Goal: Task Accomplishment & Management: Manage account settings

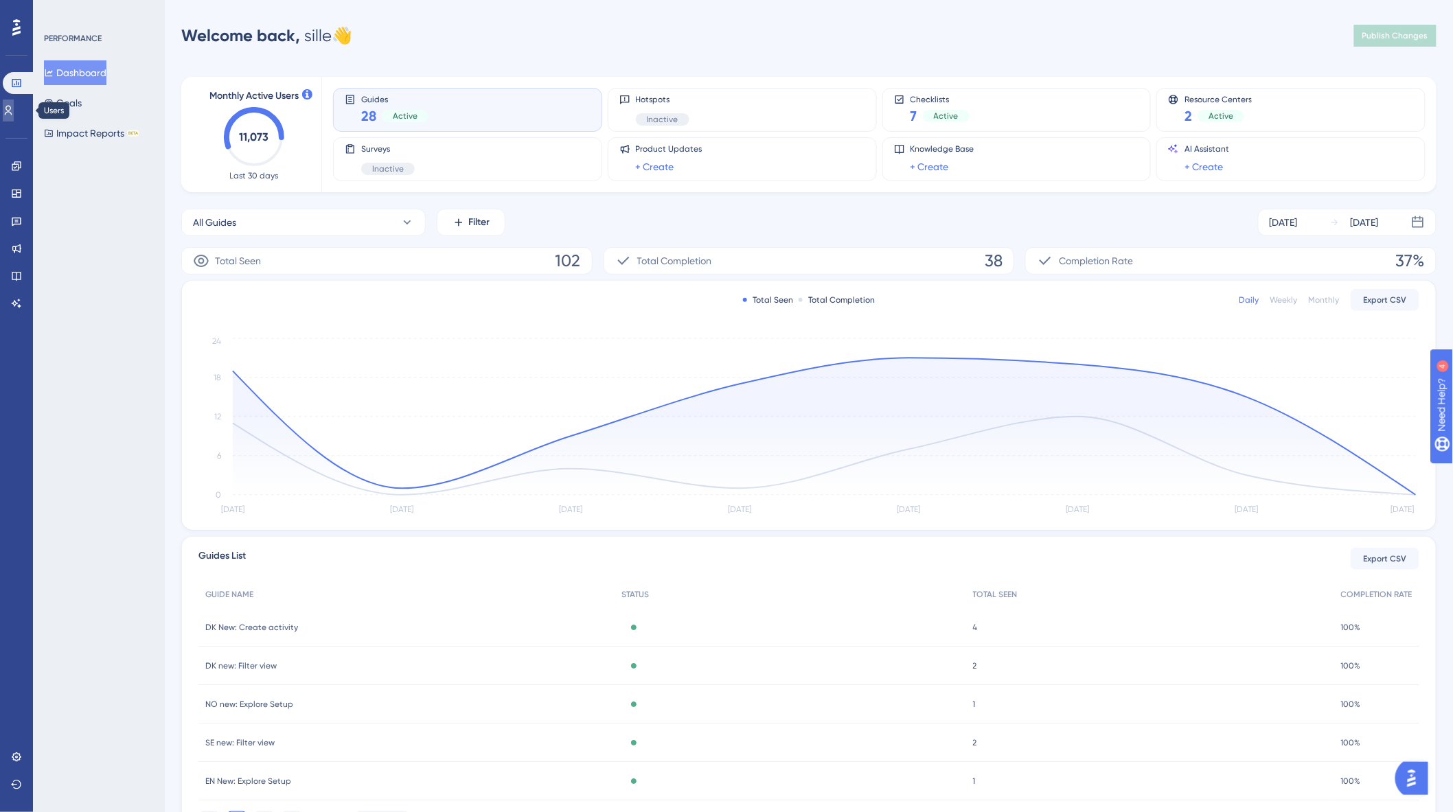
click at [14, 112] on link at bounding box center [8, 111] width 11 height 22
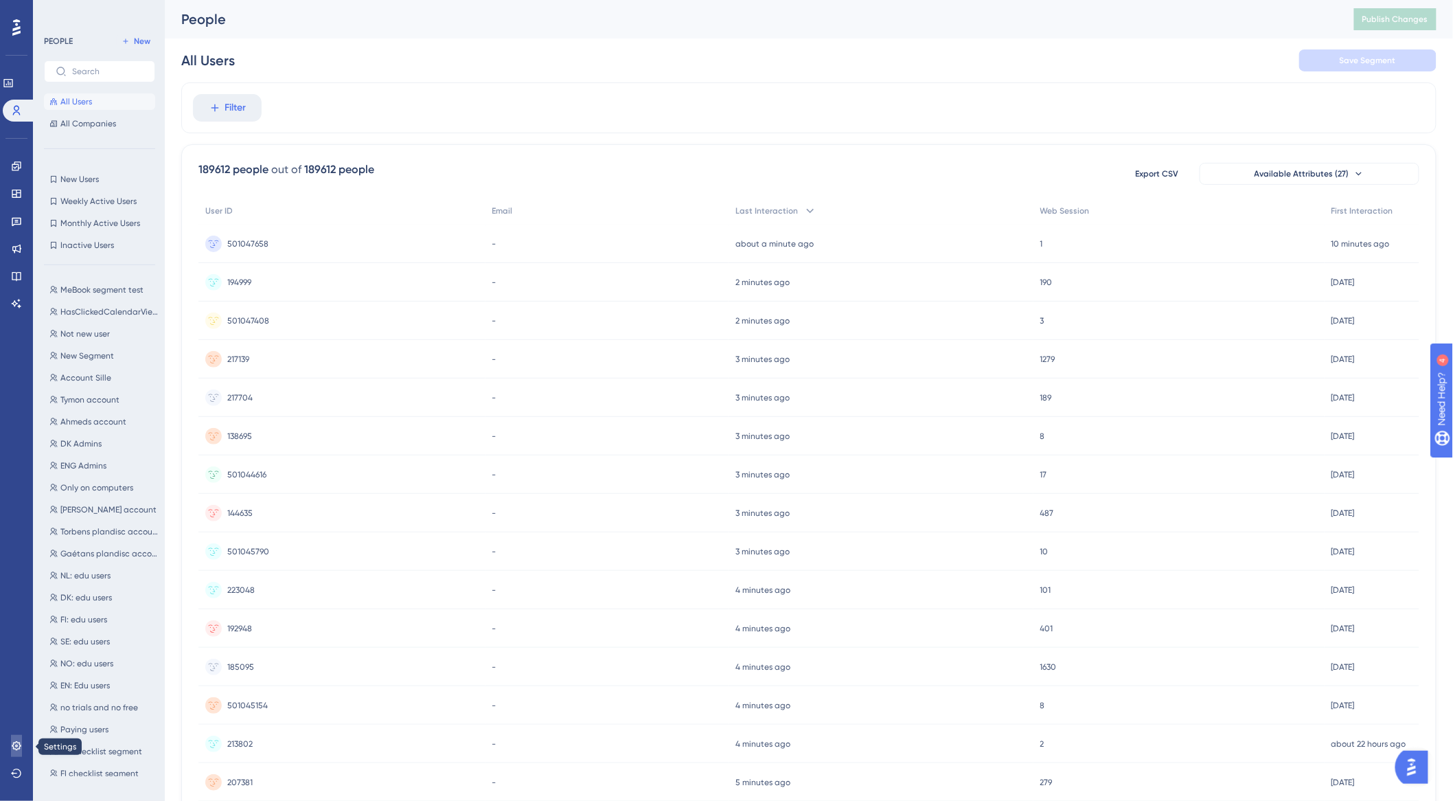
click at [22, 747] on link at bounding box center [16, 746] width 11 height 22
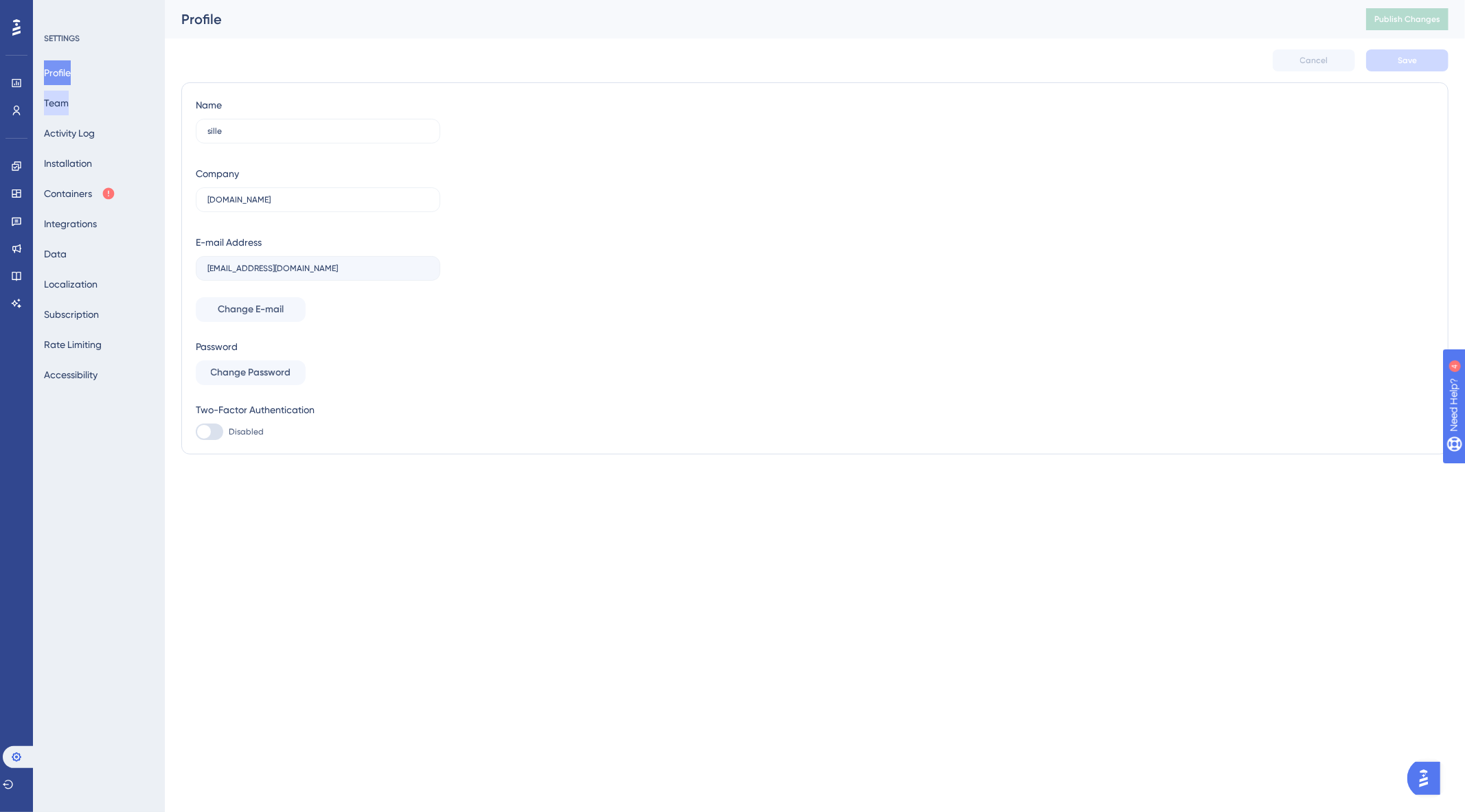
click at [59, 106] on button "Team" at bounding box center [56, 103] width 25 height 25
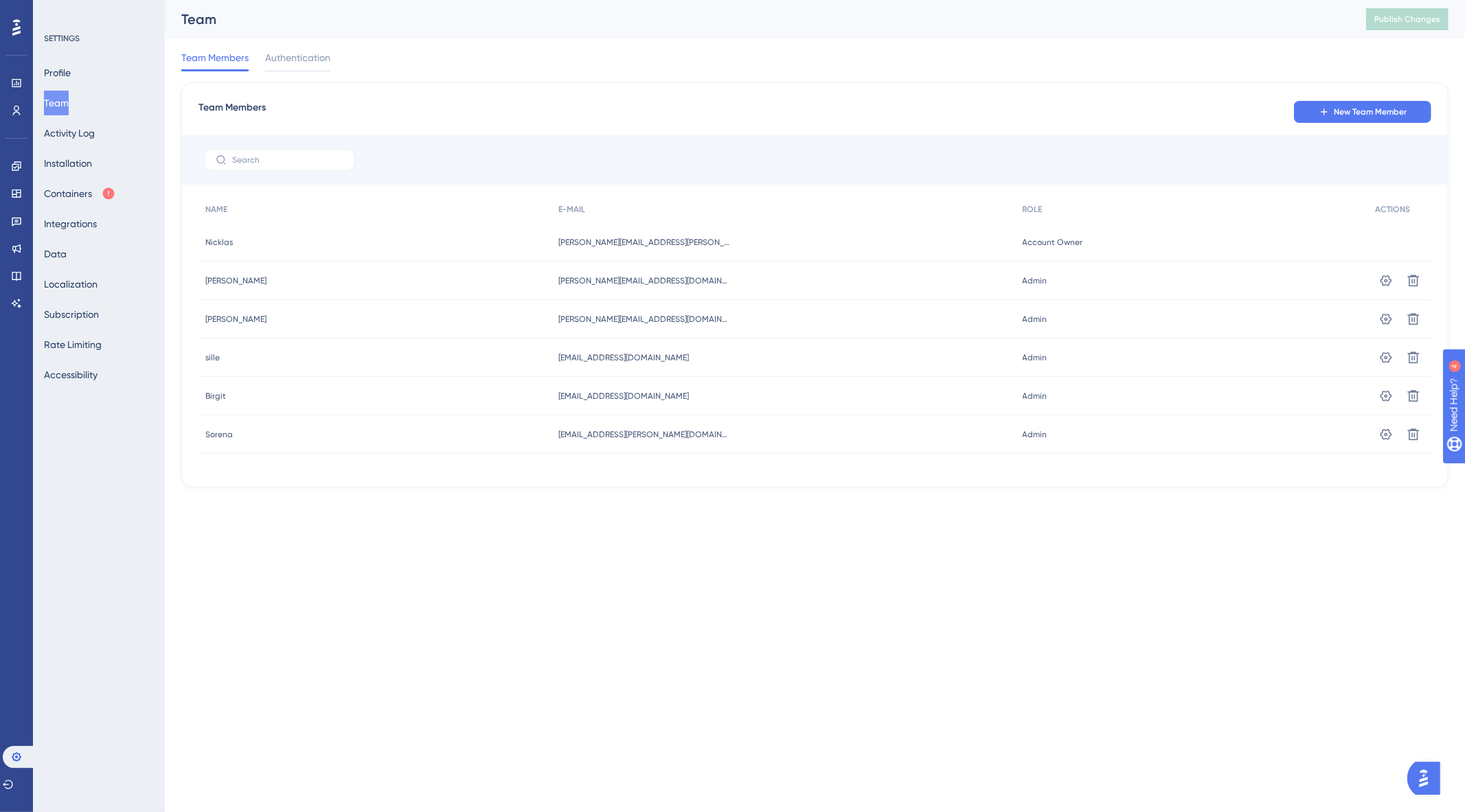
click at [578, 358] on span "[EMAIL_ADDRESS][DOMAIN_NAME]" at bounding box center [623, 357] width 130 height 11
copy div "[EMAIL_ADDRESS][DOMAIN_NAME] [EMAIL_ADDRESS][DOMAIN_NAME]"
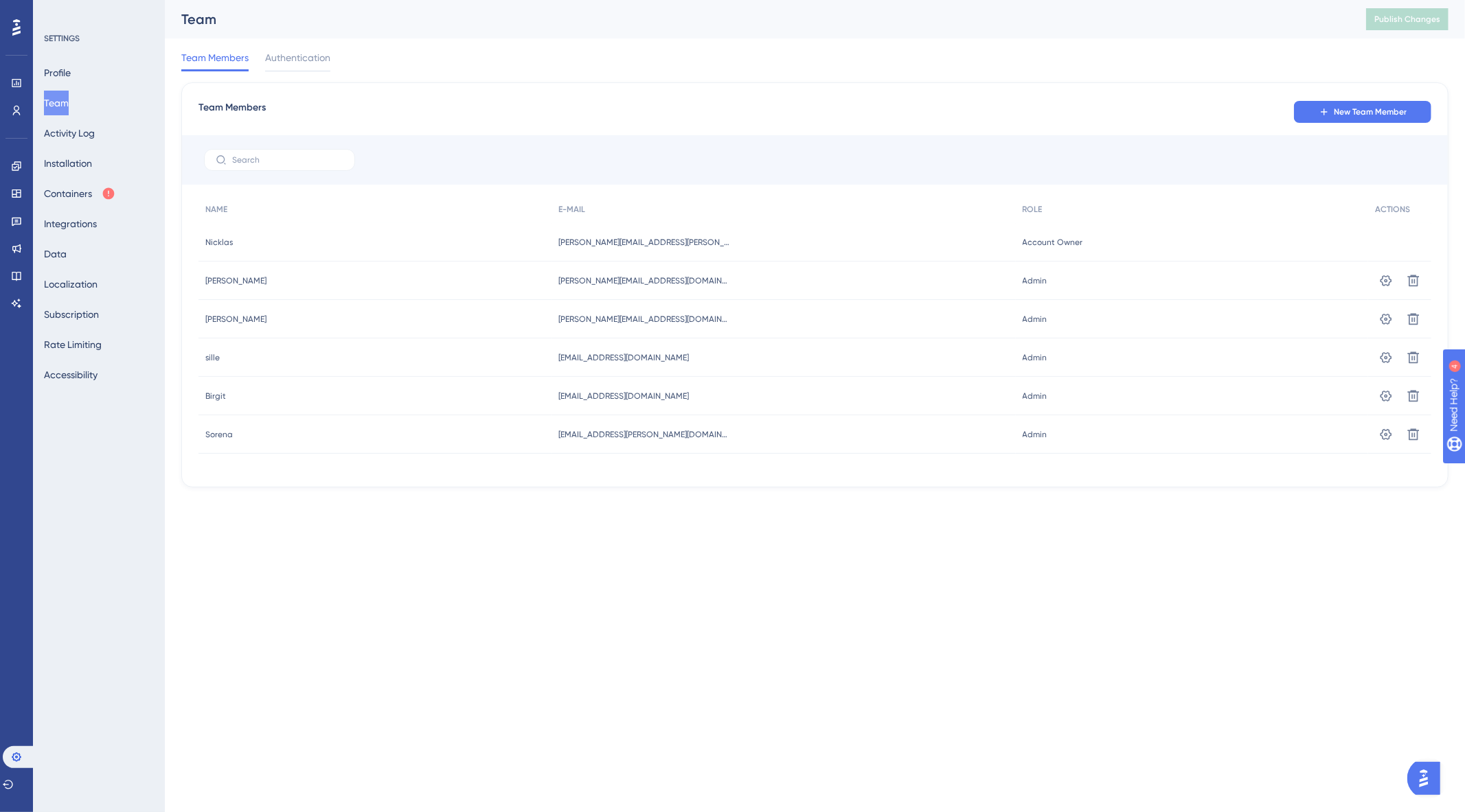
click at [520, 478] on div "Team Members New Team Member NAME E-MAIL ROLE ACTIONS [PERSON_NAME] Nicklas [EM…" at bounding box center [814, 284] width 1267 height 405
click at [70, 62] on button "Profile" at bounding box center [57, 72] width 27 height 25
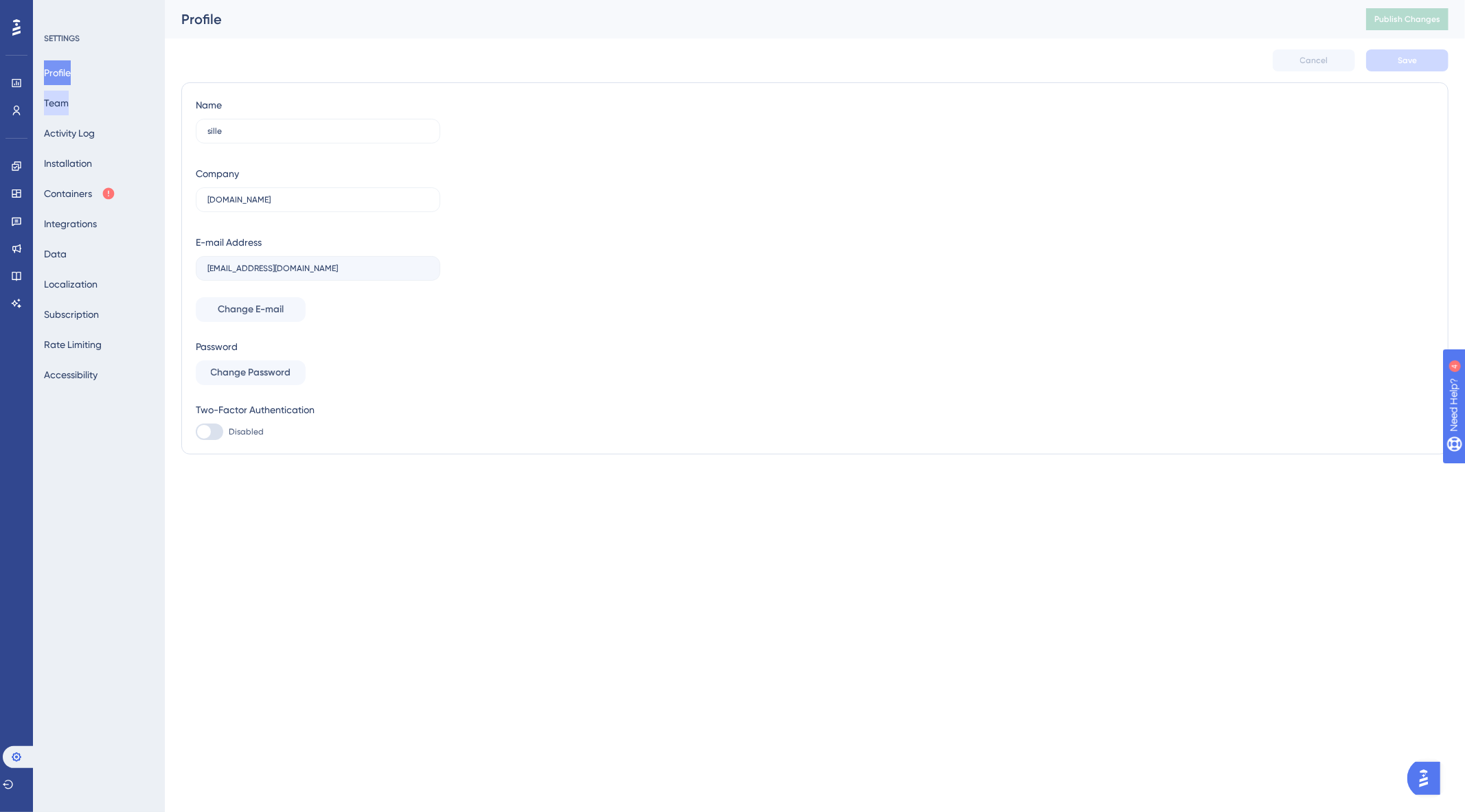
click at [65, 102] on button "Team" at bounding box center [56, 103] width 25 height 25
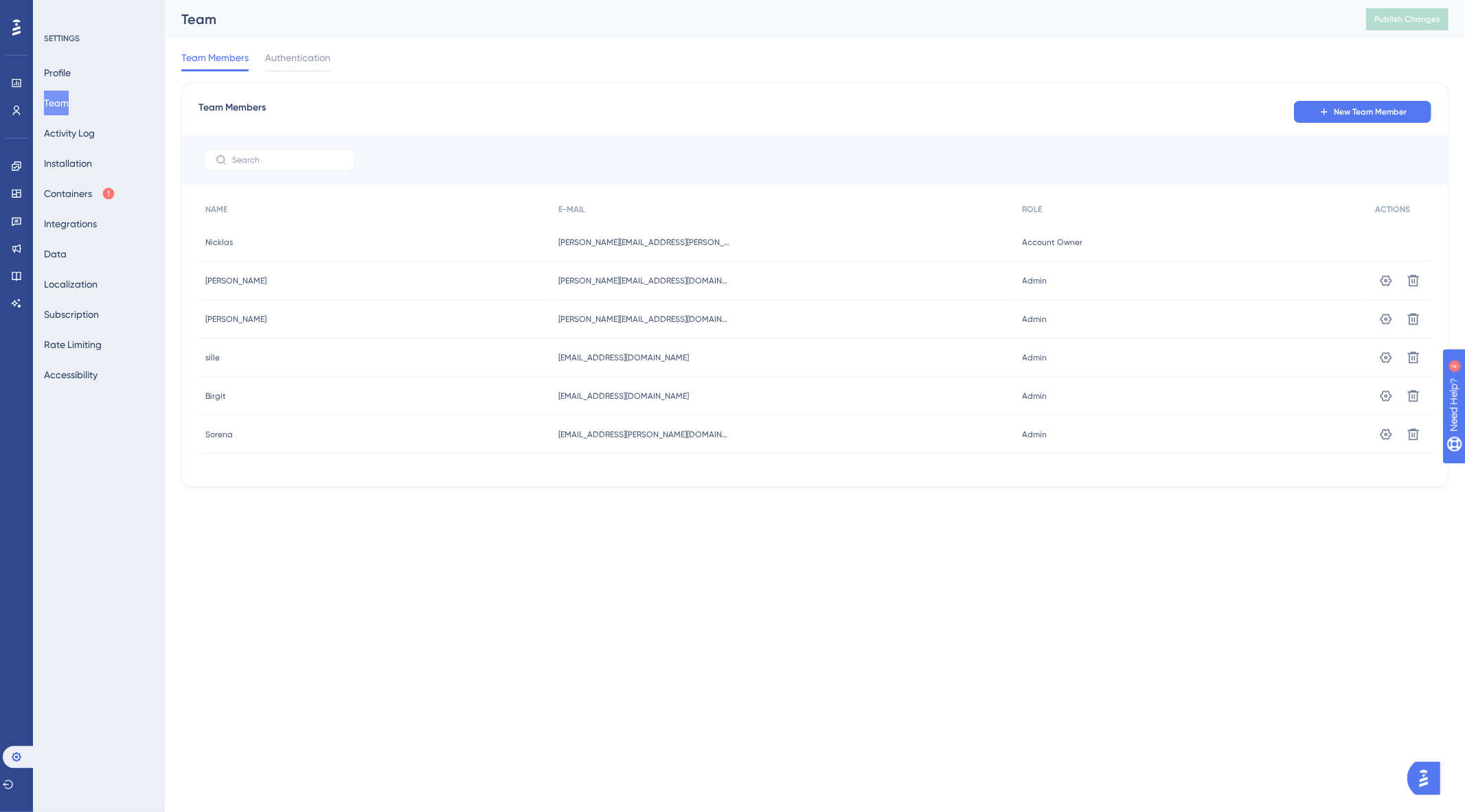
click at [451, 0] on html "Performance Users Engagement Widgets Feedback Product Updates Knowledge Base AI…" at bounding box center [732, 0] width 1465 height 0
click at [60, 73] on button "Profile" at bounding box center [57, 72] width 27 height 25
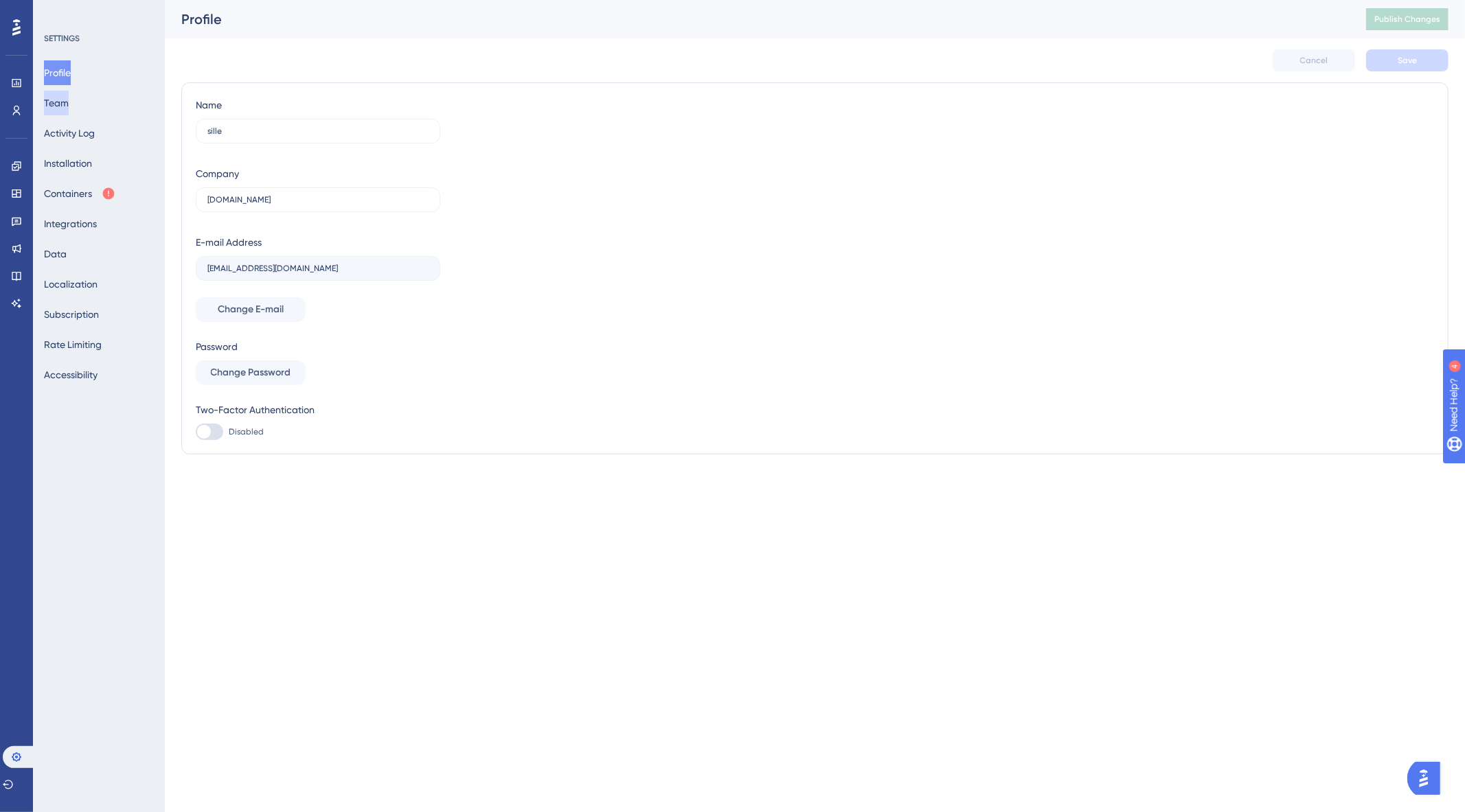
click at [67, 100] on button "Team" at bounding box center [56, 103] width 25 height 25
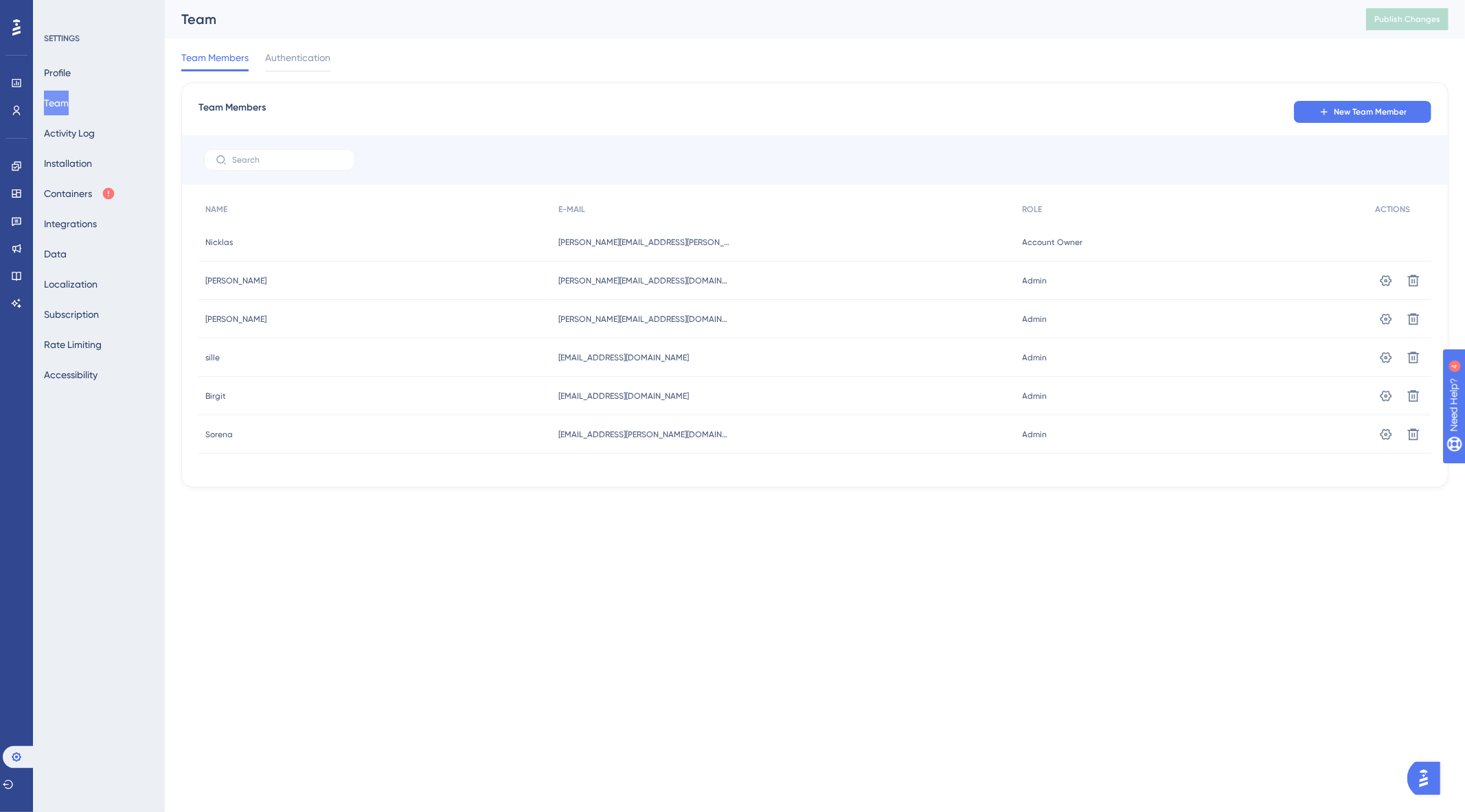
click at [334, 0] on html "Performance Users Engagement Widgets Feedback Product Updates Knowledge Base AI…" at bounding box center [732, 0] width 1465 height 0
click at [12, 273] on icon at bounding box center [16, 276] width 11 height 11
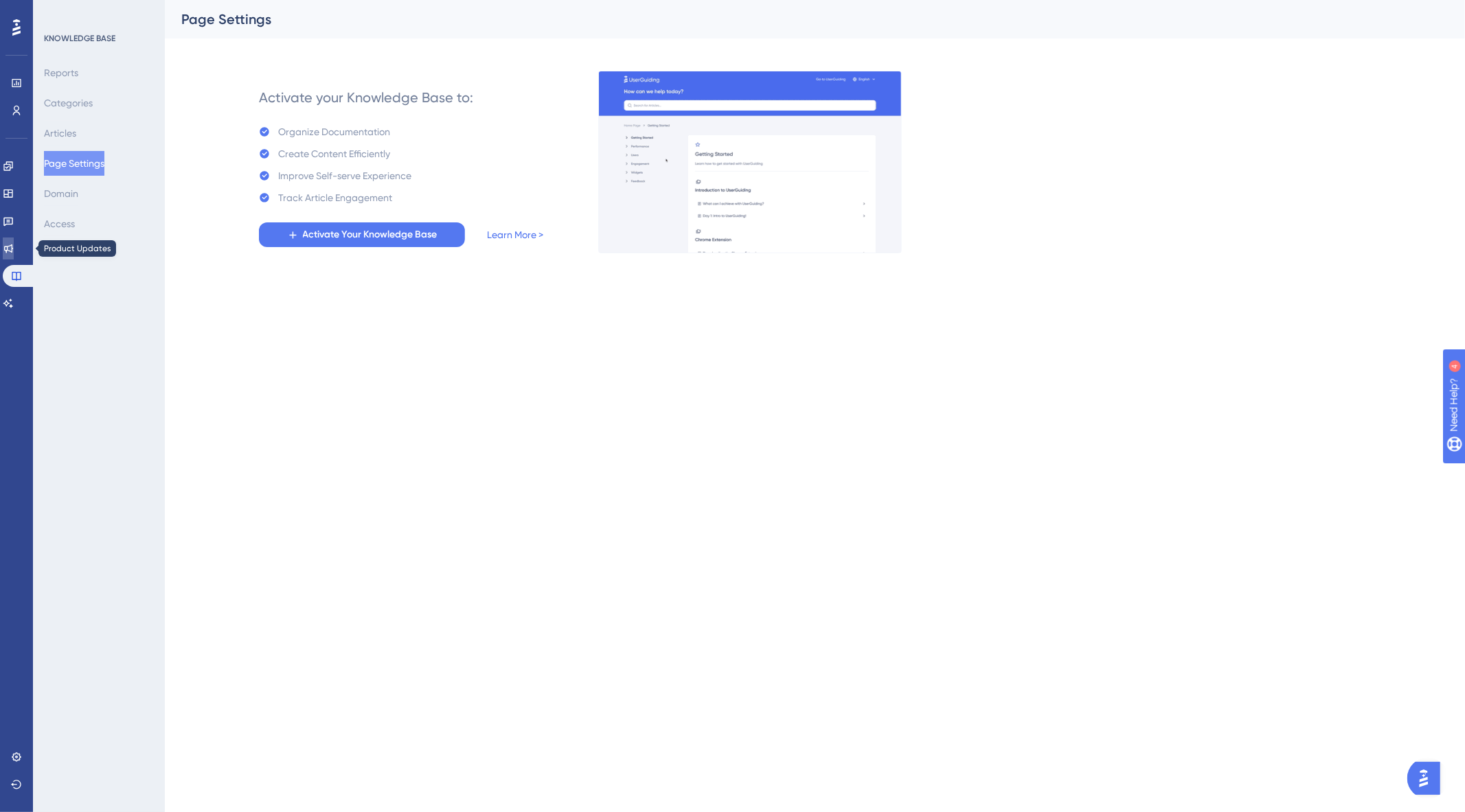
click at [9, 249] on link at bounding box center [8, 249] width 11 height 22
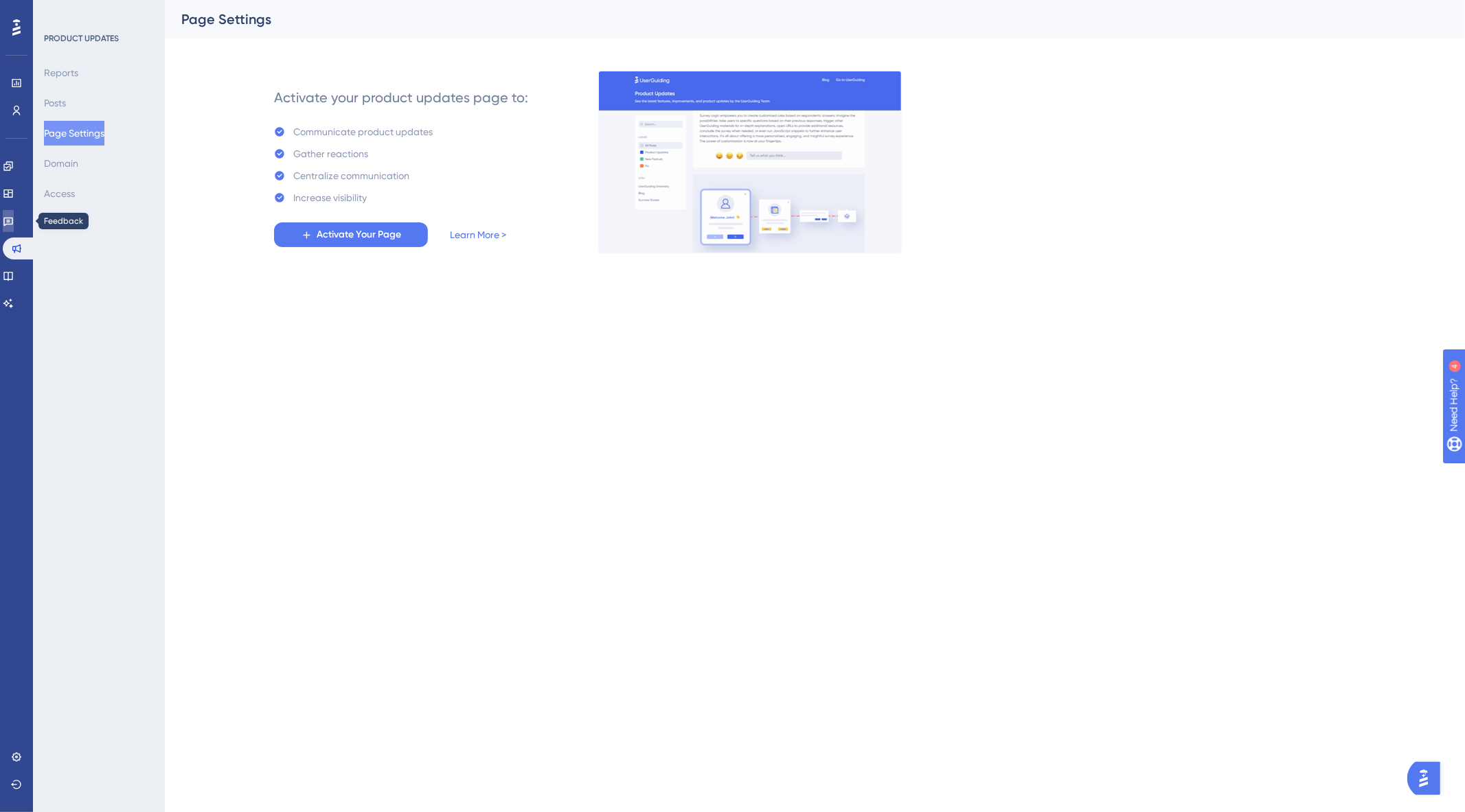
click at [12, 221] on icon at bounding box center [8, 221] width 11 height 11
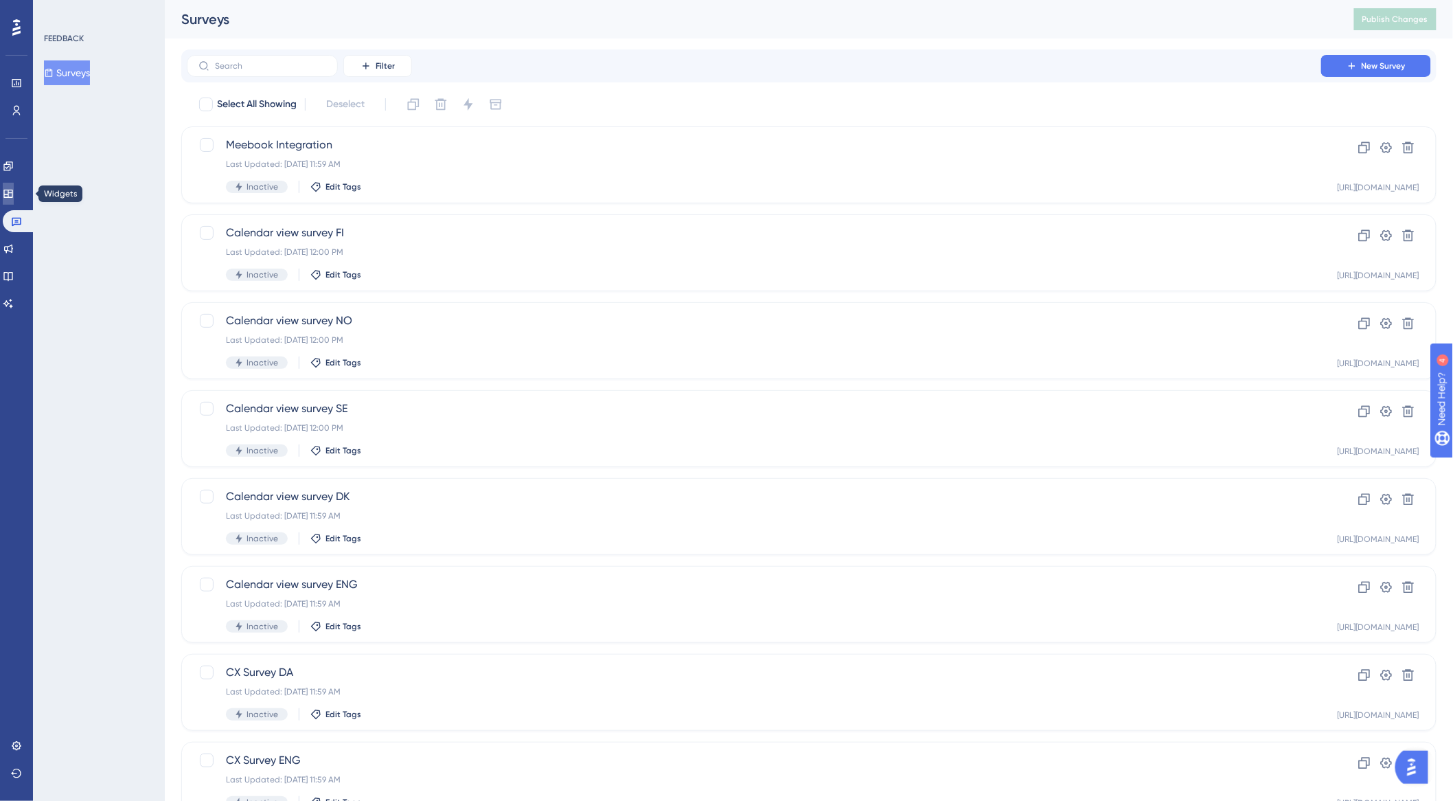
click at [14, 197] on icon at bounding box center [8, 193] width 11 height 11
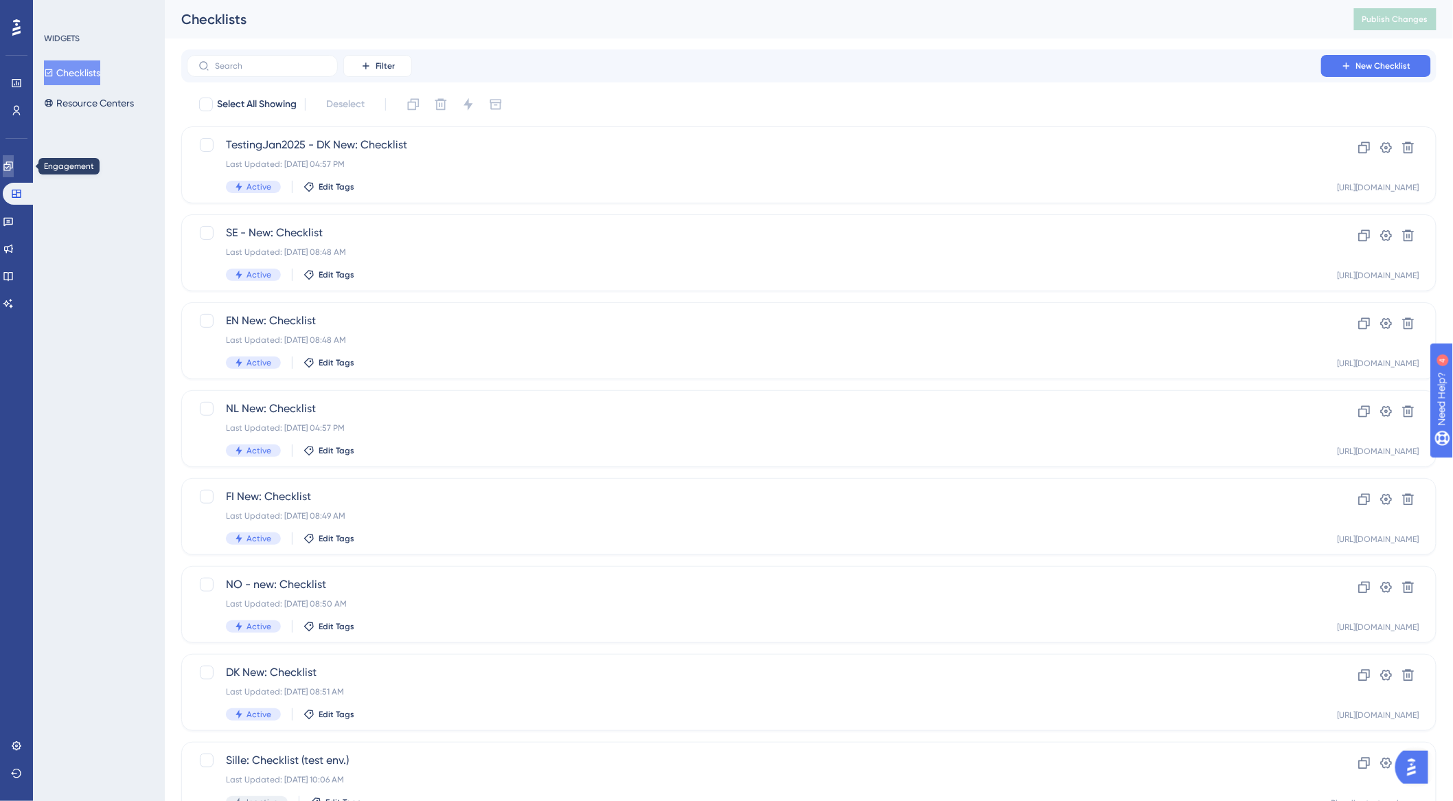
click at [10, 162] on link at bounding box center [8, 166] width 11 height 22
click at [137, 752] on div "ENGAGEMENT Guides Hotspots Themes" at bounding box center [99, 400] width 132 height 801
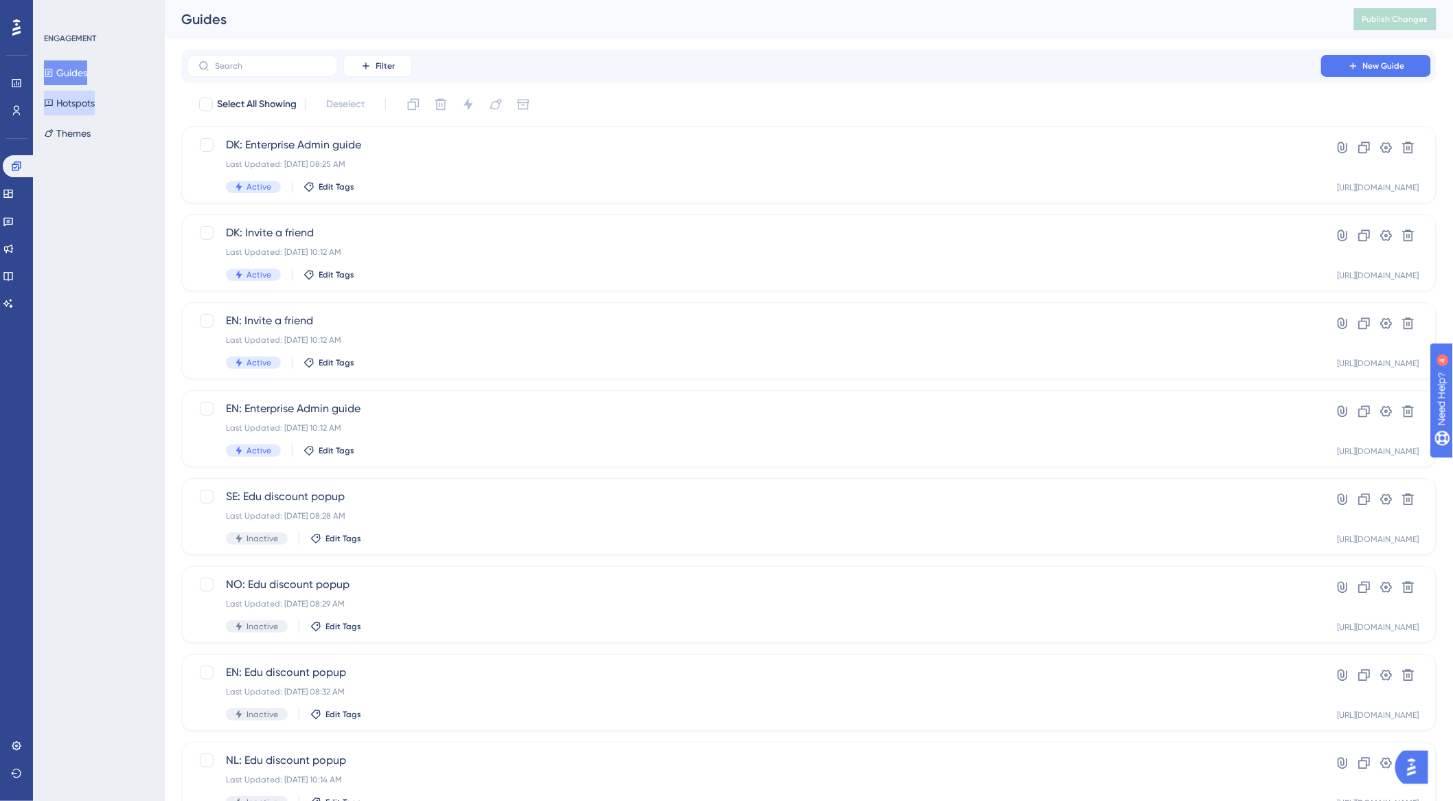
click at [80, 98] on button "Hotspots" at bounding box center [69, 103] width 51 height 25
click at [11, 82] on link at bounding box center [16, 83] width 11 height 22
